Goal: Navigation & Orientation: Find specific page/section

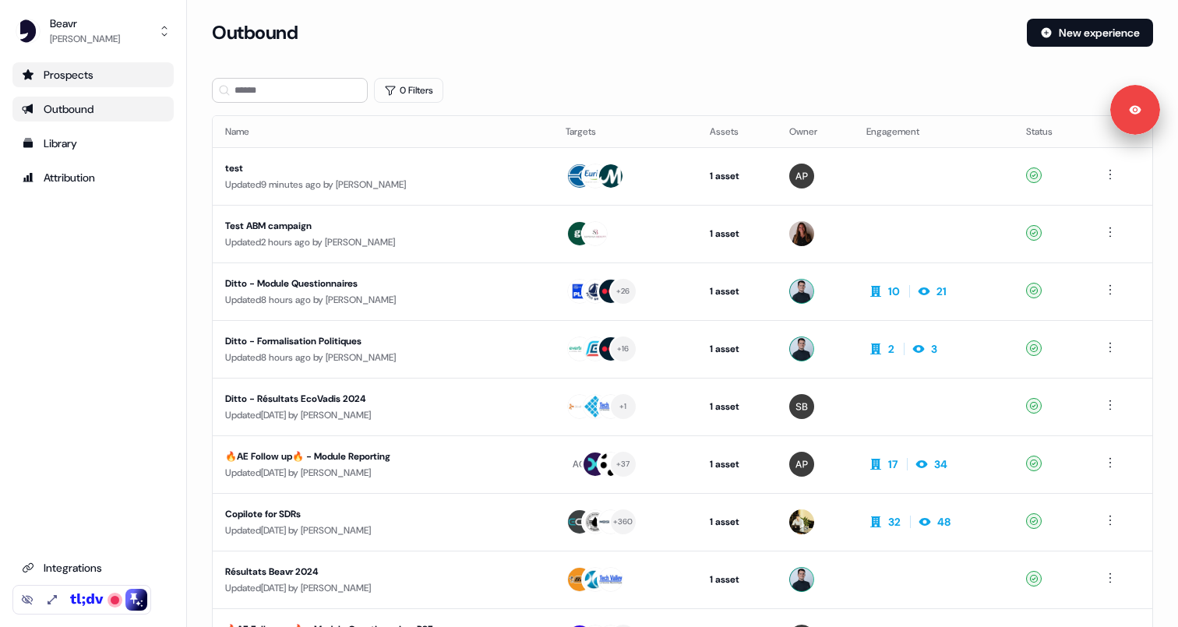
click at [111, 83] on link "Prospects" at bounding box center [92, 74] width 161 height 25
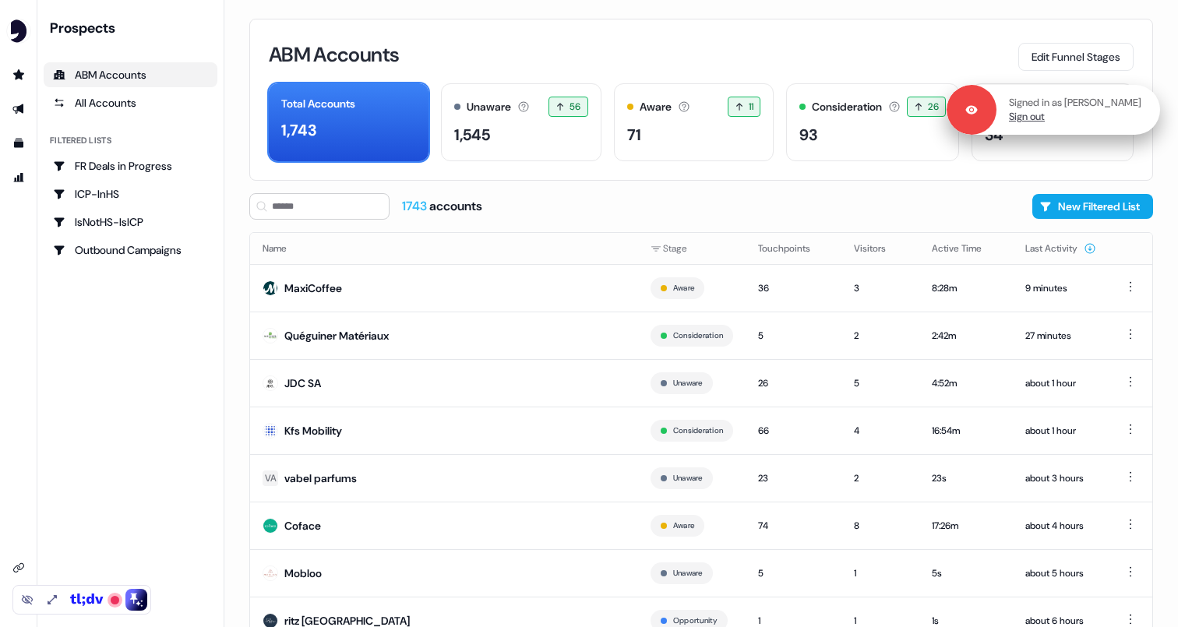
click at [1045, 118] on link "Sign out" at bounding box center [1027, 117] width 36 height 14
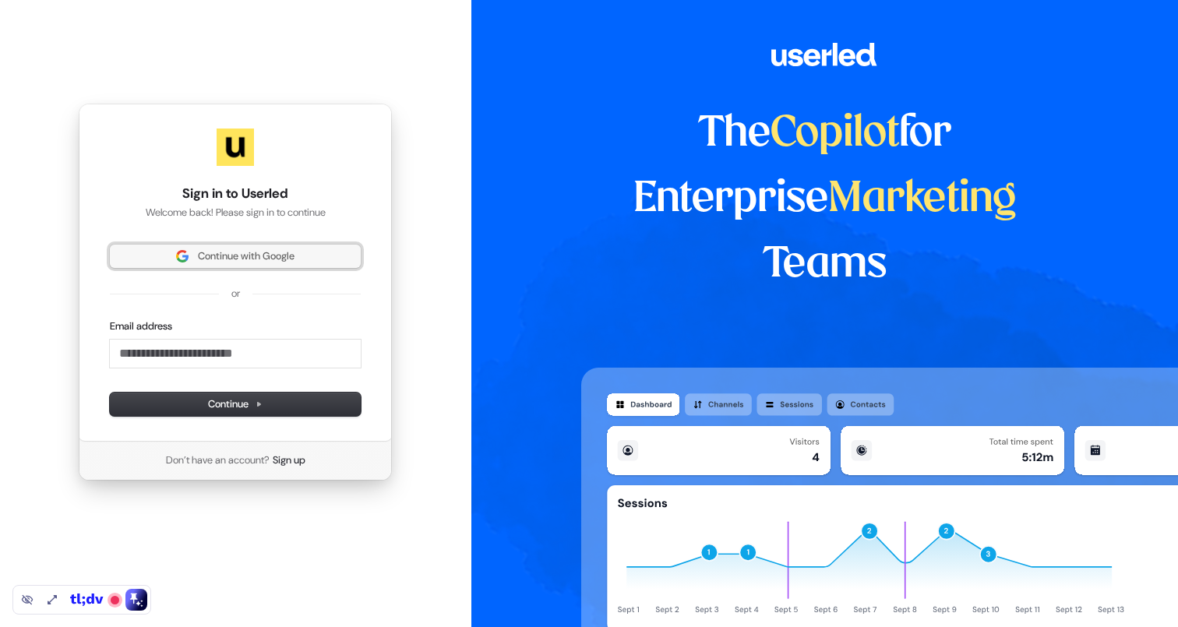
click at [290, 256] on span "Continue with Google" at bounding box center [246, 256] width 97 height 14
